Goal: Transaction & Acquisition: Purchase product/service

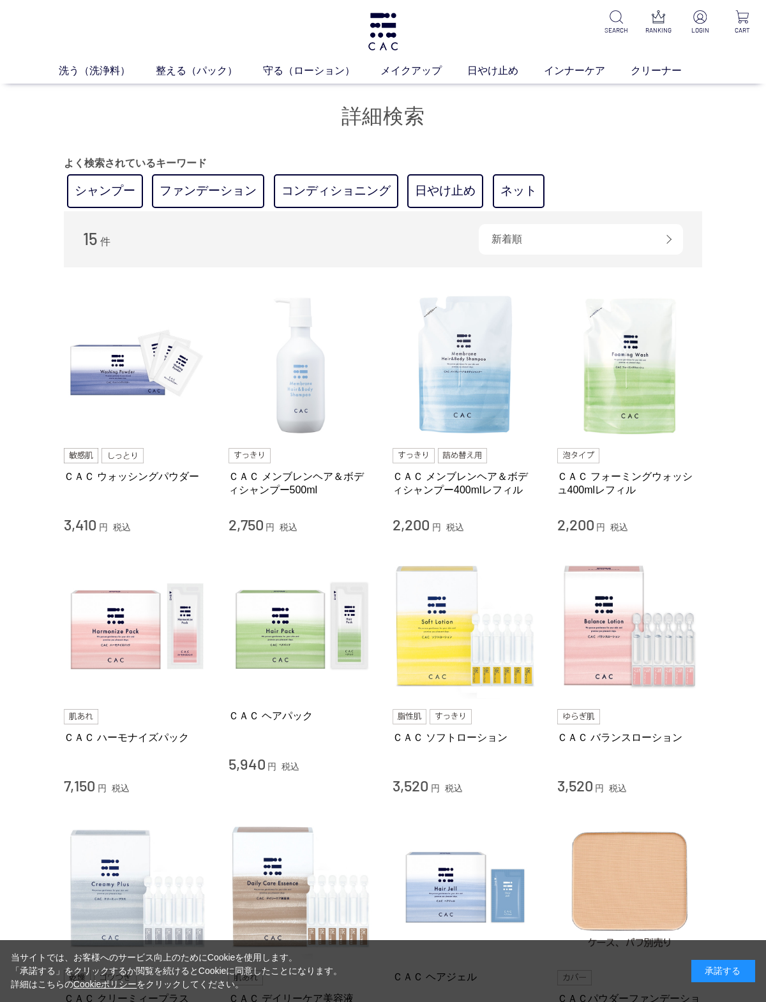
click at [478, 377] on img at bounding box center [466, 366] width 146 height 146
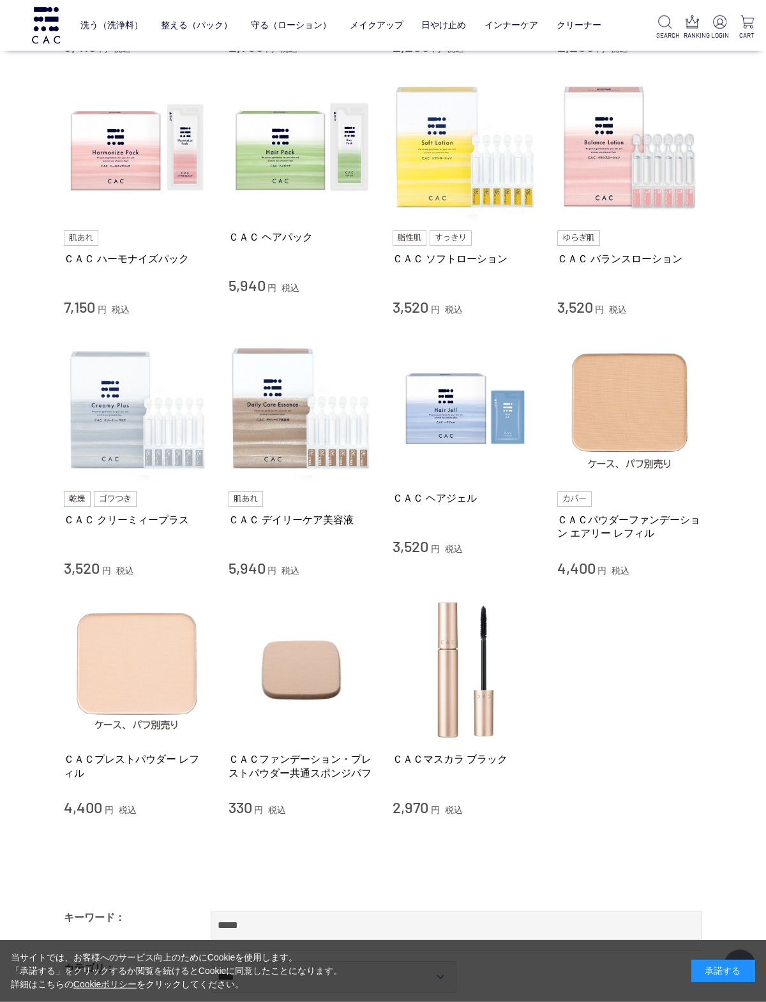
scroll to position [396, 0]
click at [474, 682] on img at bounding box center [466, 670] width 146 height 146
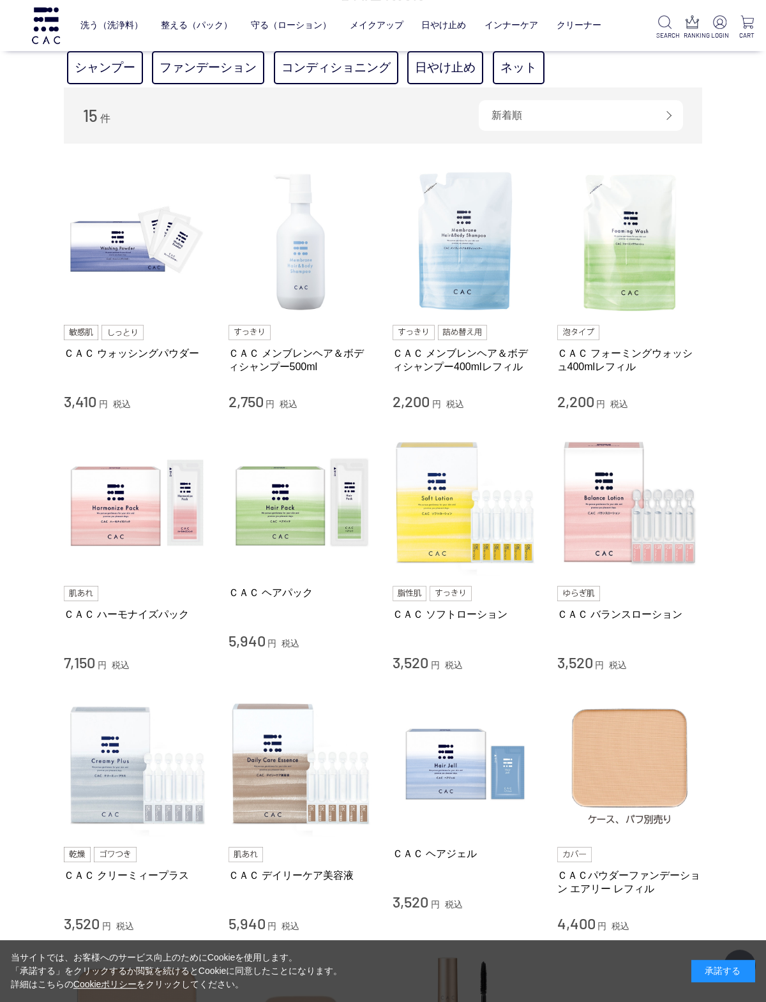
scroll to position [0, 0]
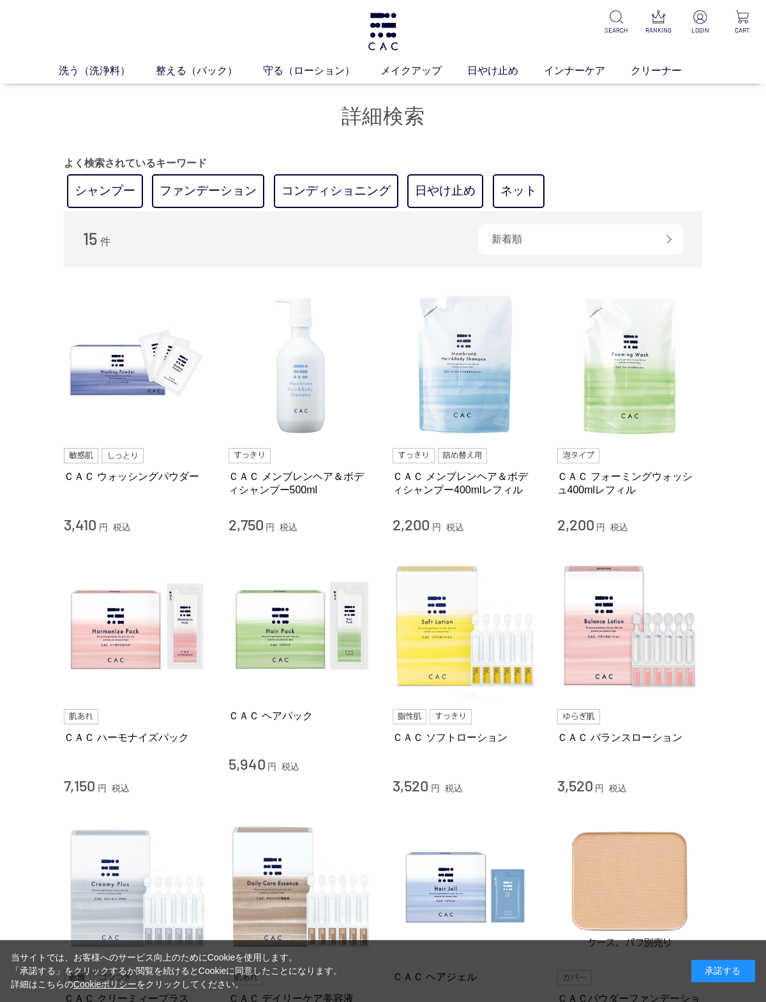
click at [595, 1] on div "洗う（洗浄料） 液体洗浄料 パウダー洗浄料 泡洗顔料 グッズ 整える（パック） フェイスパック ヘアパック 守る（ローション） 保湿化粧水 柔軟化粧水 美容液…" at bounding box center [383, 42] width 766 height 84
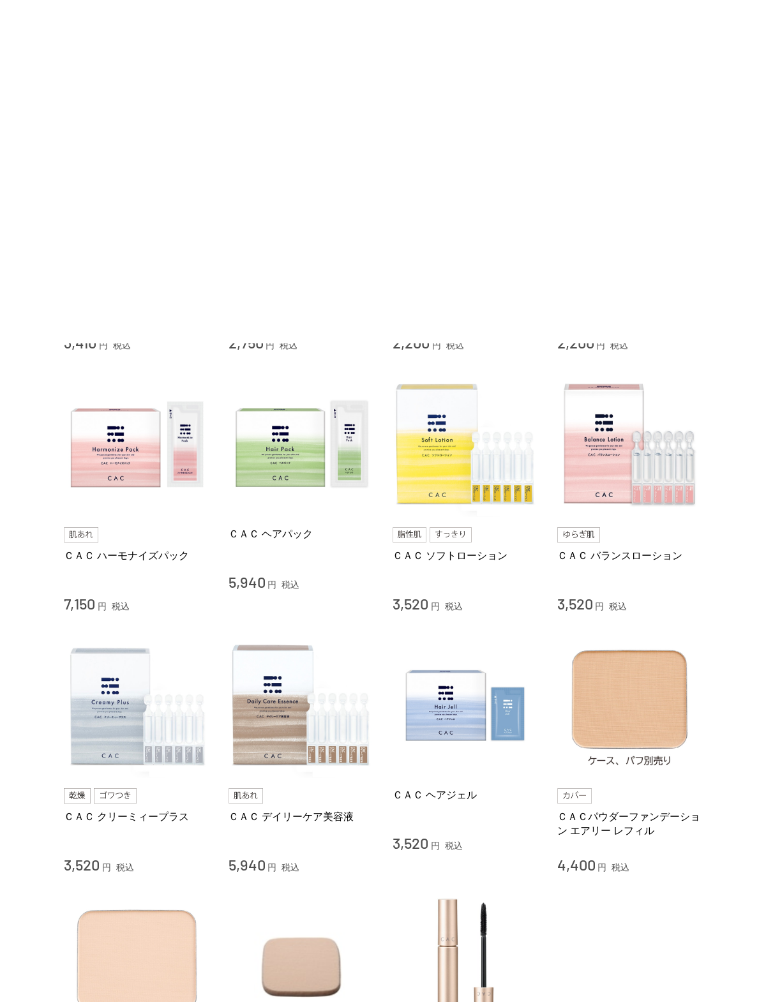
scroll to position [41, 0]
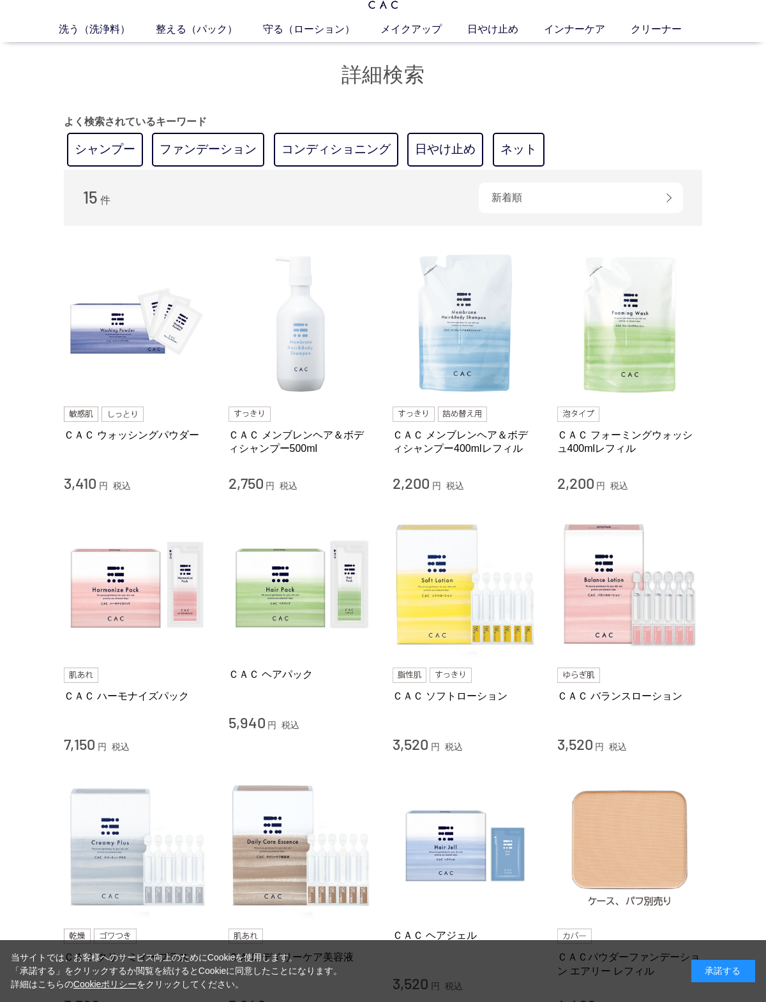
click at [583, 13] on div "洗う（洗浄料） 液体洗浄料 パウダー洗浄料 泡洗顔料 グッズ 整える（パック） フェイスパック ヘアパック 守る（ローション） 保湿化粧水 柔軟化粧水 美容液…" at bounding box center [383, 1] width 766 height 84
click at [592, 3] on div "洗う（洗浄料） 液体洗浄料 パウダー洗浄料 泡洗顔料 グッズ 整える（パック） フェイスパック ヘアパック 守る（ローション） 保湿化粧水 柔軟化粧水 美容液…" at bounding box center [383, 1] width 766 height 84
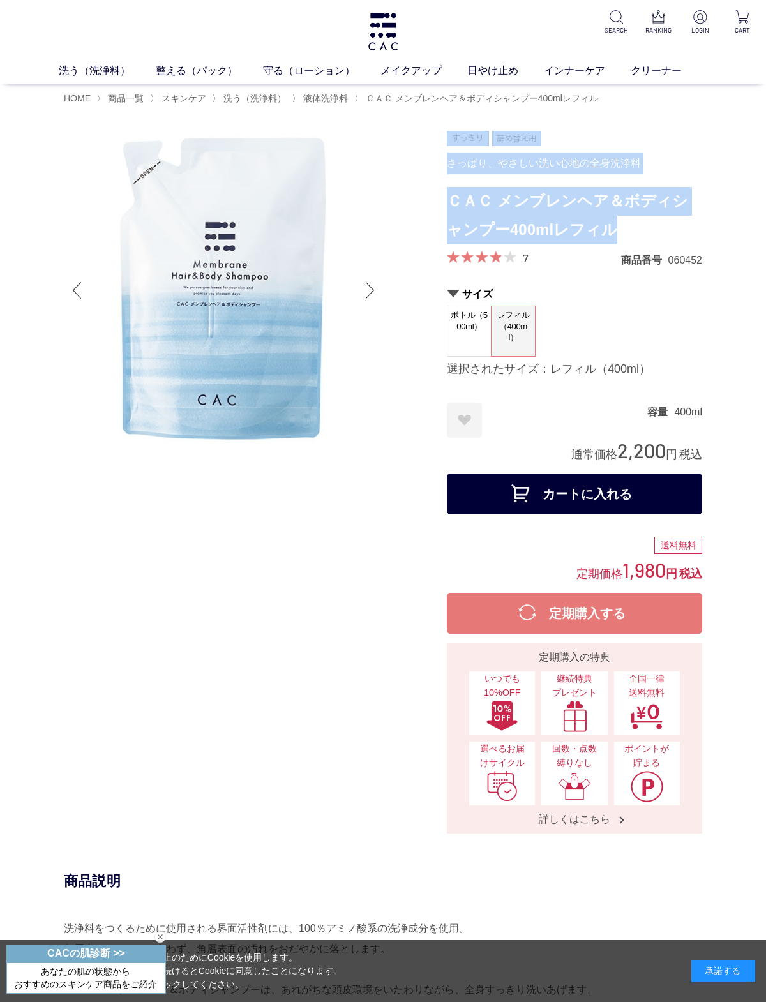
click at [582, 311] on div "ボトル（500ml） レフィル（400ml）" at bounding box center [574, 331] width 255 height 51
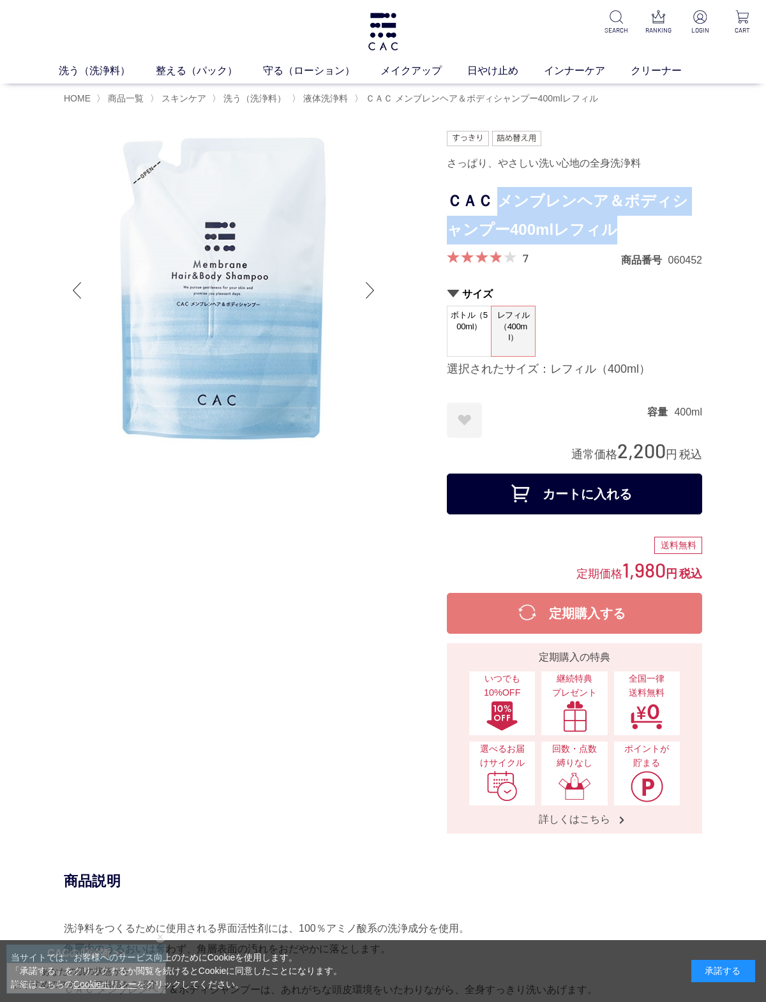
copy h1 "メンブレンヘア＆ボディシャンプー400mlレフィル"
